Goal: Navigation & Orientation: Find specific page/section

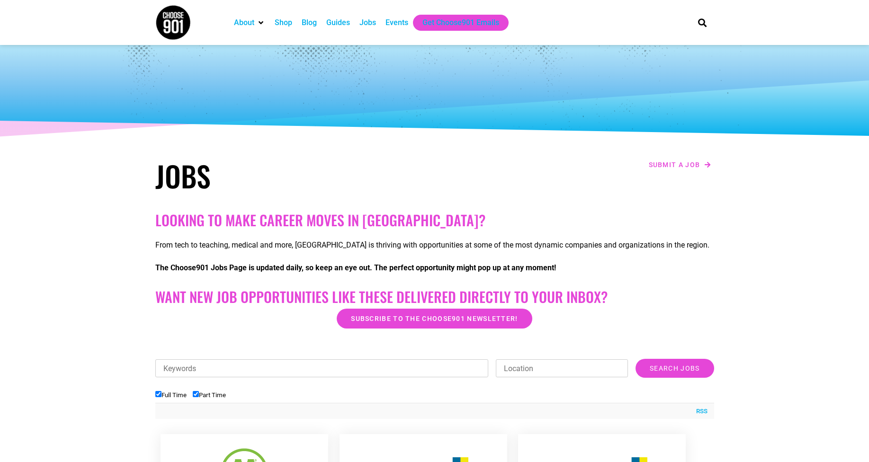
click at [368, 21] on div "Jobs" at bounding box center [368, 22] width 17 height 11
